Goal: Task Accomplishment & Management: Manage account settings

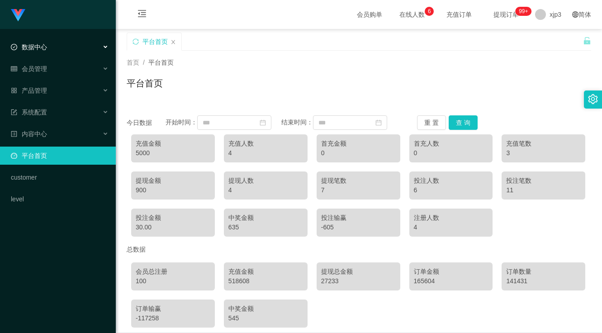
click at [50, 45] on div "数据中心" at bounding box center [58, 47] width 116 height 18
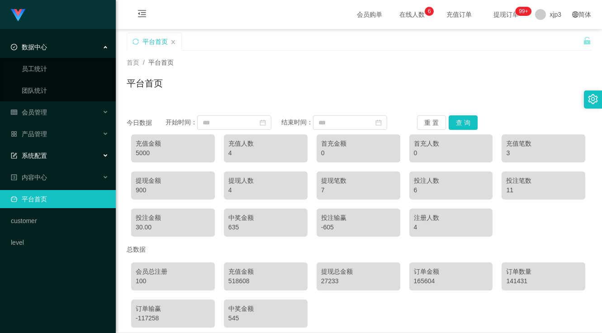
click at [43, 156] on span "系统配置" at bounding box center [29, 155] width 36 height 7
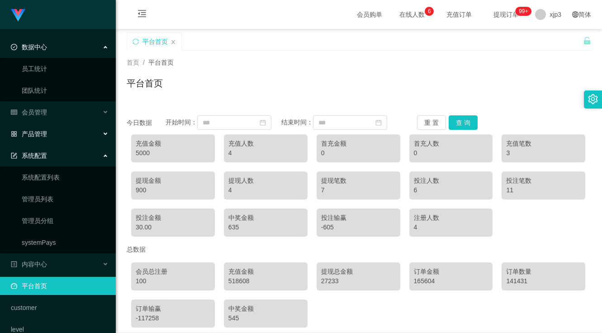
click at [49, 132] on div "产品管理" at bounding box center [58, 134] width 116 height 18
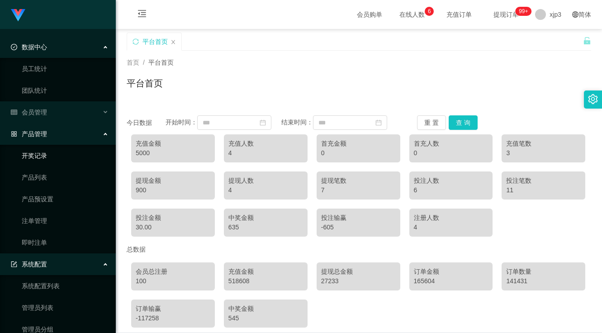
click at [44, 157] on link "开奖记录" at bounding box center [65, 156] width 87 height 18
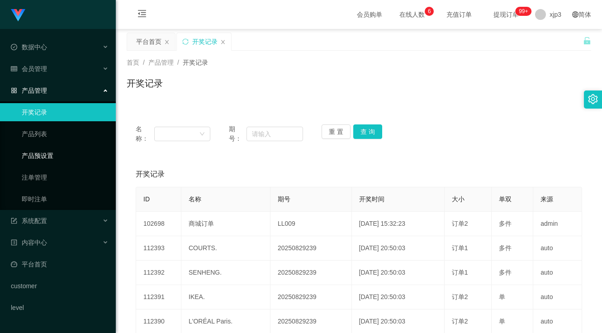
click at [44, 157] on link "产品预设置" at bounding box center [65, 156] width 87 height 18
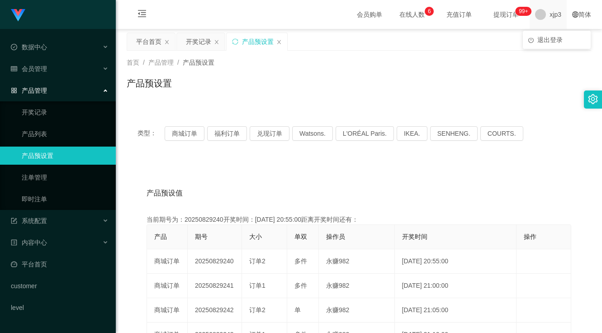
click at [552, 19] on span "xjp3" at bounding box center [556, 14] width 12 height 29
click at [543, 42] on span "退出登录" at bounding box center [550, 39] width 25 height 7
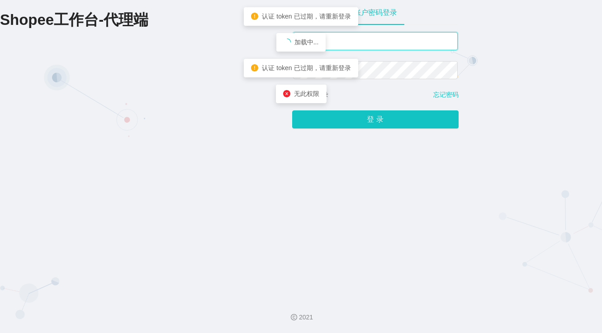
click at [370, 45] on input "xjp3" at bounding box center [375, 41] width 165 height 18
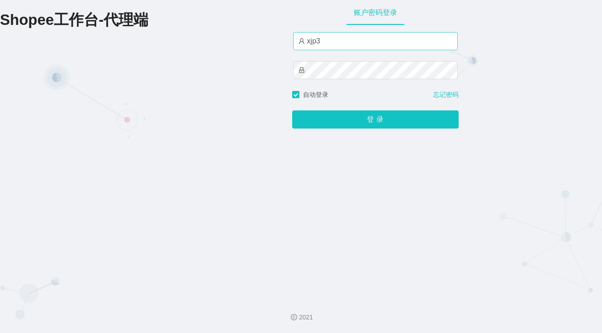
click at [373, 42] on input "xjp3" at bounding box center [375, 41] width 165 height 18
type input "xjp5"
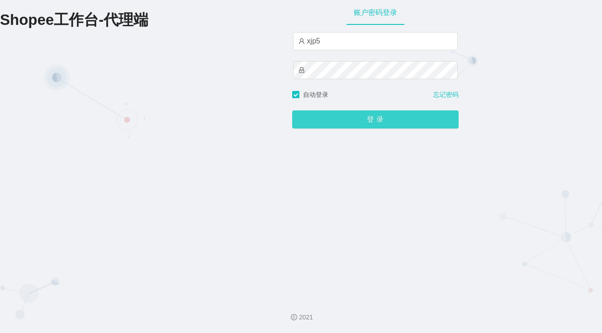
click at [385, 114] on button "登 录" at bounding box center [375, 119] width 167 height 18
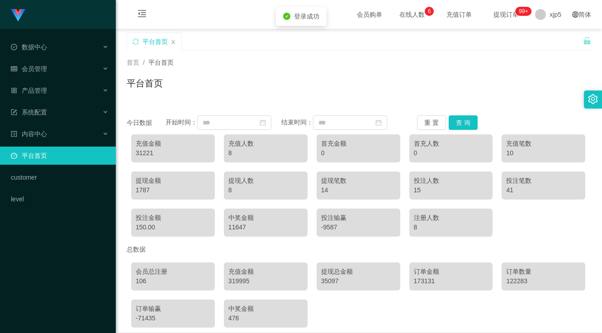
scroll to position [41, 0]
